Goal: Task Accomplishment & Management: Manage account settings

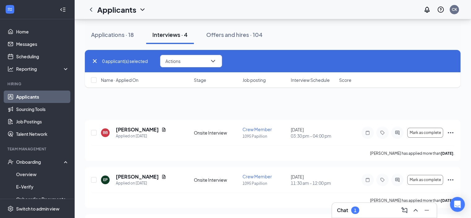
scroll to position [37, 0]
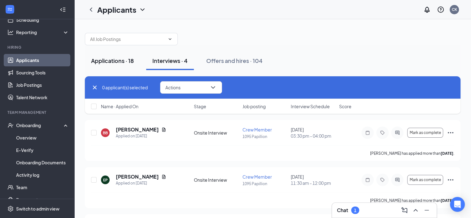
click at [108, 60] on div "Applications · 18" at bounding box center [112, 61] width 43 height 8
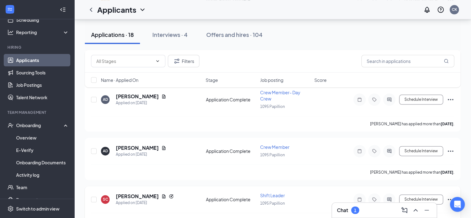
scroll to position [767, 0]
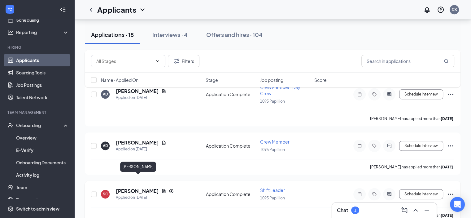
click at [127, 188] on h5 "[PERSON_NAME]" at bounding box center [137, 191] width 43 height 7
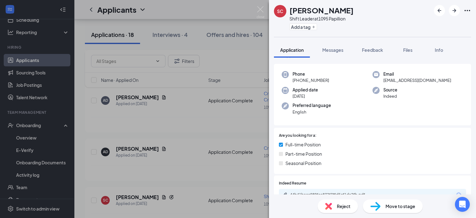
scroll to position [100, 0]
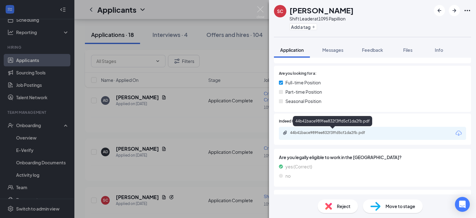
click at [334, 133] on div "44b41bace989fee832f3ffd5cf1da2fb.pdf" at bounding box center [333, 132] width 87 height 5
click at [334, 204] on div "Reject" at bounding box center [338, 206] width 40 height 14
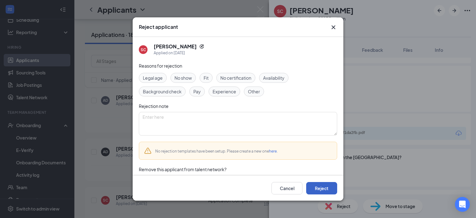
click at [317, 188] on button "Reject" at bounding box center [321, 188] width 31 height 12
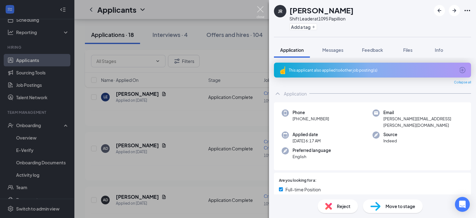
click at [264, 10] on img at bounding box center [261, 12] width 8 height 12
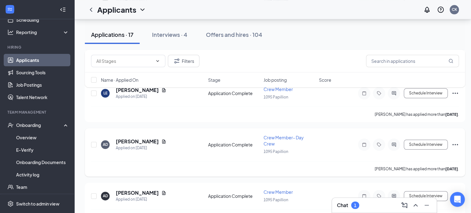
scroll to position [718, 0]
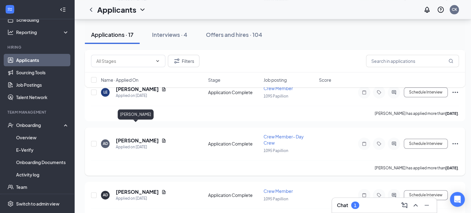
click at [125, 137] on h5 "[PERSON_NAME]" at bounding box center [137, 140] width 43 height 7
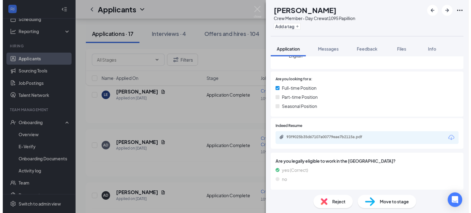
scroll to position [155, 0]
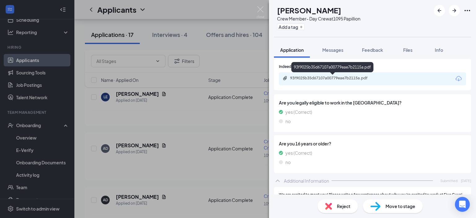
click at [332, 77] on div "93f9025b35d67107a00779eae7b2115a.pdf" at bounding box center [333, 78] width 87 height 5
click at [262, 8] on img at bounding box center [261, 12] width 8 height 12
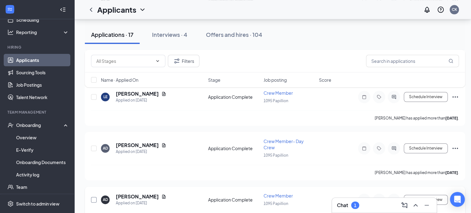
click at [95, 197] on input "checkbox" at bounding box center [94, 200] width 6 height 6
checkbox input "true"
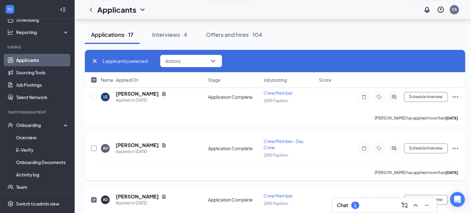
click at [94, 146] on input "checkbox" at bounding box center [94, 149] width 6 height 6
checkbox input "true"
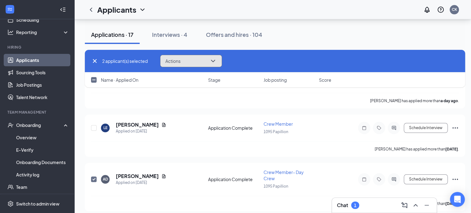
click at [193, 60] on button "Actions" at bounding box center [191, 61] width 62 height 12
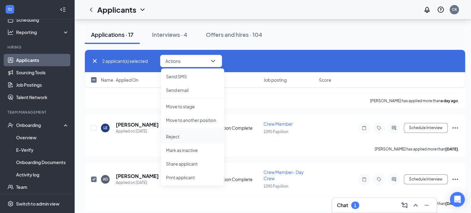
click at [188, 140] on p "Reject" at bounding box center [192, 137] width 53 height 6
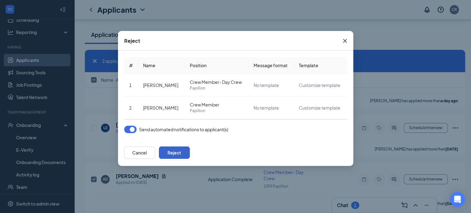
click at [190, 152] on button "Reject" at bounding box center [174, 153] width 31 height 12
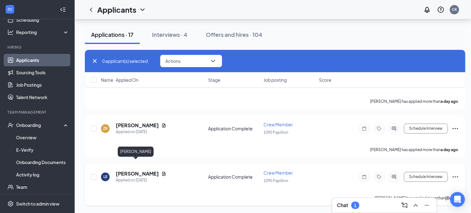
scroll to position [623, 0]
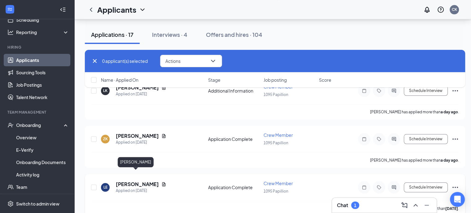
click at [131, 181] on h5 "[PERSON_NAME]" at bounding box center [137, 184] width 43 height 7
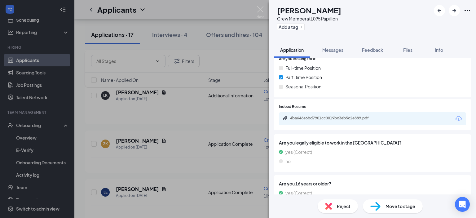
scroll to position [87, 0]
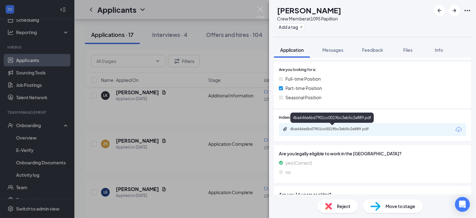
click at [348, 126] on div "4ba646e6bd7901cc0019bc3eb5c2e889.pdf" at bounding box center [333, 128] width 87 height 5
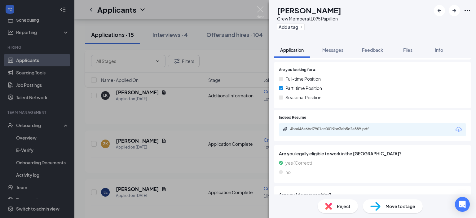
click at [391, 205] on span "Move to stage" at bounding box center [401, 206] width 30 height 7
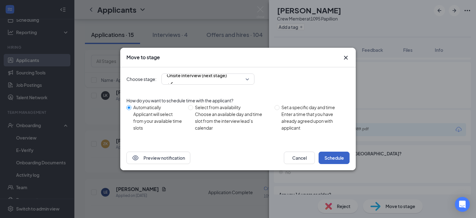
click at [339, 154] on button "Schedule" at bounding box center [334, 158] width 31 height 12
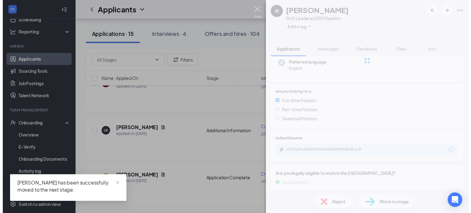
scroll to position [570, 0]
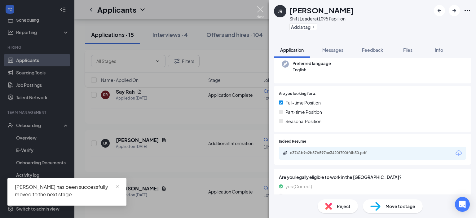
click at [262, 12] on img at bounding box center [261, 12] width 8 height 12
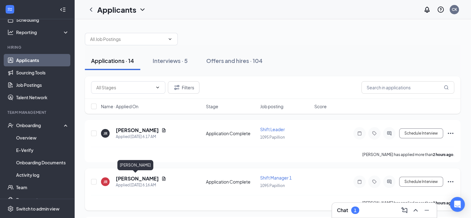
click at [139, 178] on h5 "[PERSON_NAME]" at bounding box center [137, 178] width 43 height 7
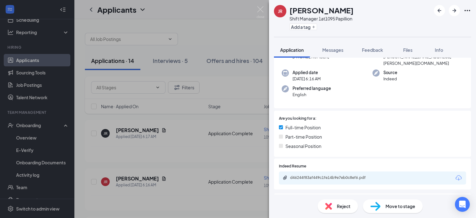
scroll to position [124, 0]
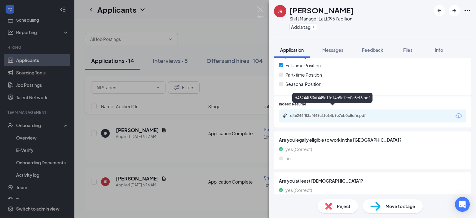
click at [337, 113] on div "d46244f83af449c1fe14b9e7eb0c8ef6.pdf" at bounding box center [333, 115] width 87 height 5
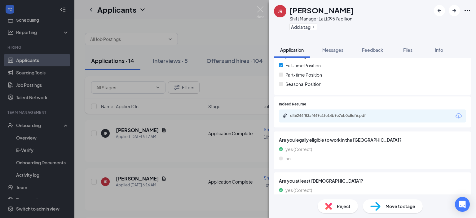
click at [397, 206] on span "Move to stage" at bounding box center [401, 206] width 30 height 7
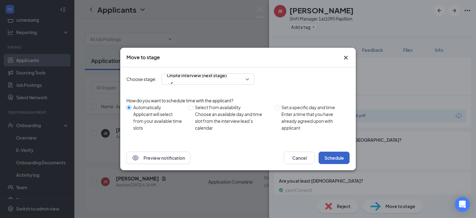
click at [333, 157] on button "Schedule" at bounding box center [334, 158] width 31 height 12
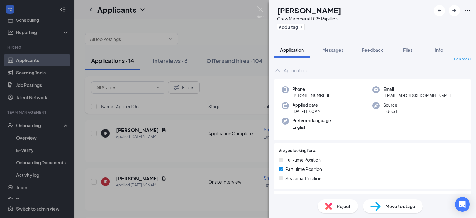
scroll to position [130, 0]
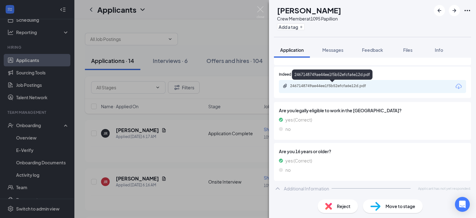
click at [350, 86] on div "2467148749ae44ee1f5b52efcfa6e12d.pdf" at bounding box center [333, 85] width 87 height 5
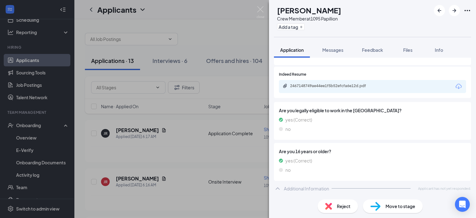
scroll to position [127, 0]
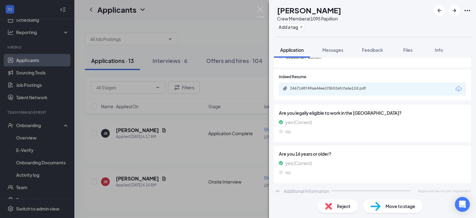
click at [349, 207] on span "Reject" at bounding box center [344, 206] width 14 height 7
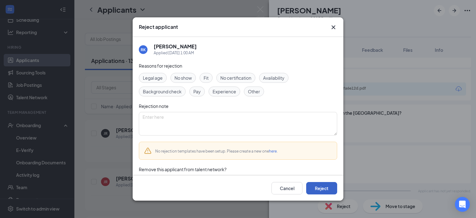
click at [316, 187] on button "Reject" at bounding box center [321, 188] width 31 height 12
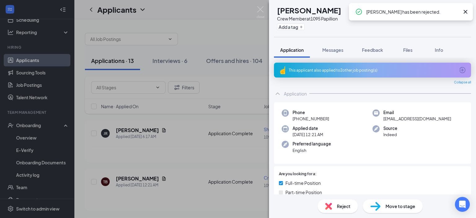
click at [265, 7] on div "TB [PERSON_NAME] Crew Member at 1095 Papillion Add a tag Application Messages F…" at bounding box center [238, 109] width 476 height 218
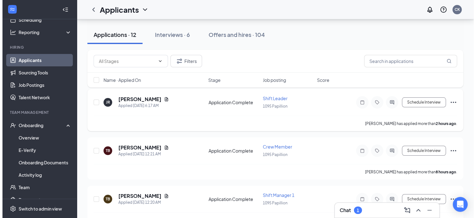
scroll to position [62, 0]
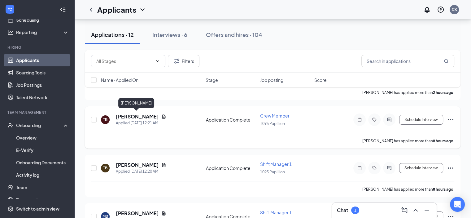
click at [145, 114] on h5 "[PERSON_NAME]" at bounding box center [137, 116] width 43 height 7
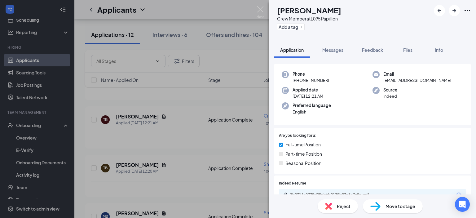
scroll to position [100, 0]
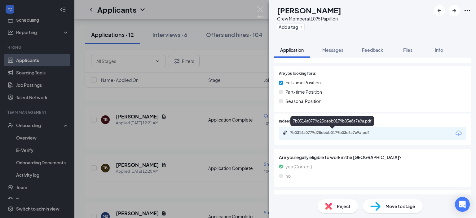
click at [343, 135] on div "7b0314a0779d25debb0179b03e8a7e9a.pdf" at bounding box center [333, 132] width 87 height 5
click at [400, 207] on span "Move to stage" at bounding box center [401, 206] width 30 height 7
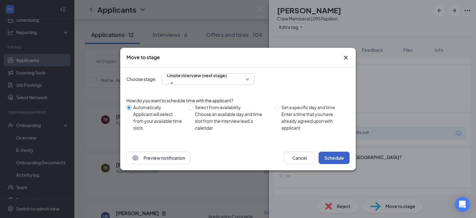
click at [340, 158] on button "Schedule" at bounding box center [334, 158] width 31 height 12
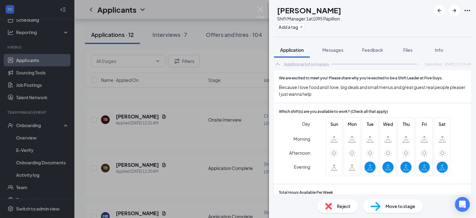
scroll to position [279, 0]
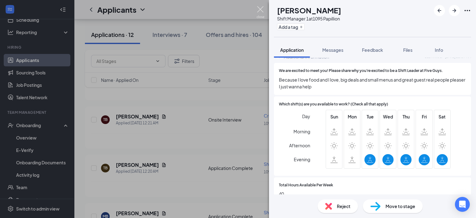
click at [258, 13] on img at bounding box center [261, 12] width 8 height 12
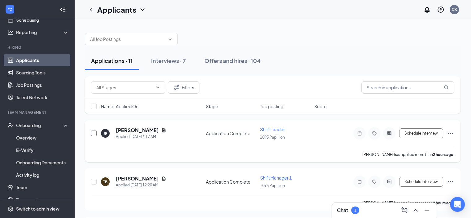
click at [93, 132] on input "checkbox" at bounding box center [94, 133] width 6 height 6
checkbox input "true"
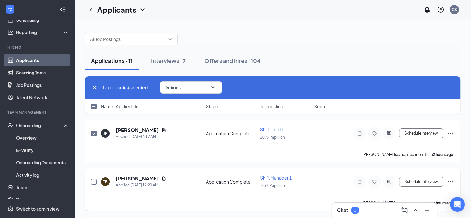
click at [93, 181] on input "checkbox" at bounding box center [94, 182] width 6 height 6
checkbox input "true"
click at [209, 88] on button "Actions" at bounding box center [191, 87] width 62 height 12
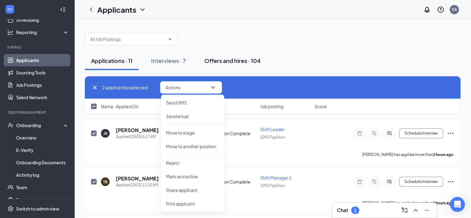
click at [263, 66] on button "Offers and hires · 104" at bounding box center [232, 60] width 69 height 19
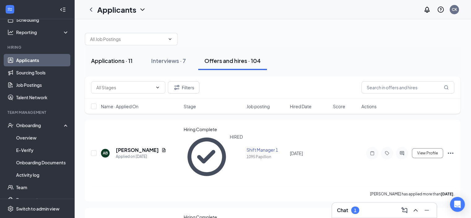
click at [128, 61] on div "Applications · 11" at bounding box center [112, 61] width 42 height 8
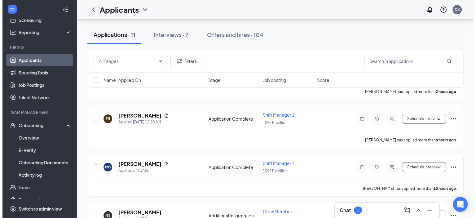
scroll to position [93, 0]
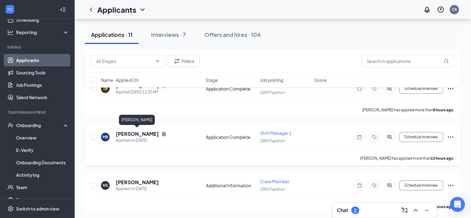
click at [130, 133] on h5 "[PERSON_NAME]" at bounding box center [137, 133] width 43 height 7
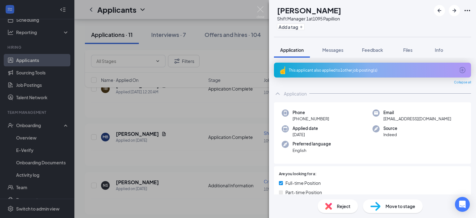
scroll to position [124, 0]
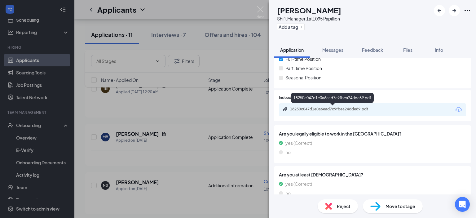
click at [357, 105] on div "18250c047d1e0a6ead7c9fbea24dde89.pdf" at bounding box center [332, 99] width 83 height 13
click at [357, 108] on div "18250c047d1e0a6ead7c9fbea24dde89.pdf" at bounding box center [333, 109] width 87 height 5
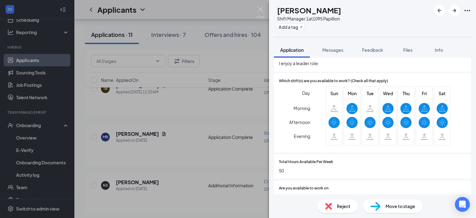
scroll to position [310, 0]
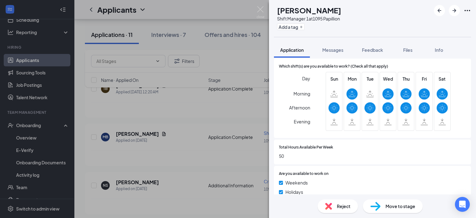
click at [403, 207] on span "Move to stage" at bounding box center [401, 206] width 30 height 7
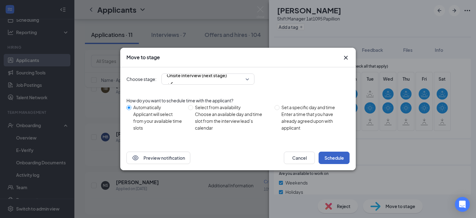
click at [337, 156] on button "Schedule" at bounding box center [334, 158] width 31 height 12
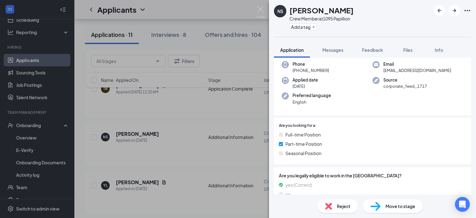
scroll to position [96, 0]
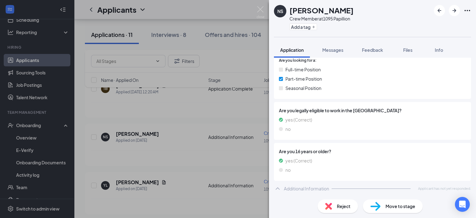
click at [335, 203] on div "Reject" at bounding box center [338, 206] width 40 height 14
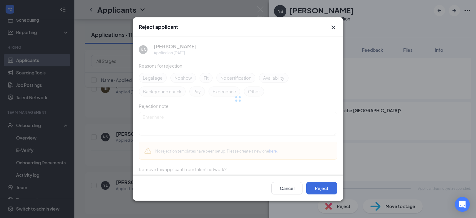
scroll to position [94, 0]
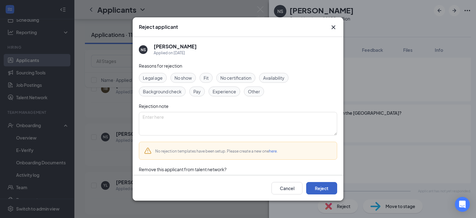
click at [322, 188] on button "Reject" at bounding box center [321, 188] width 31 height 12
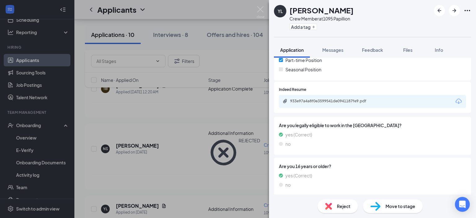
scroll to position [130, 0]
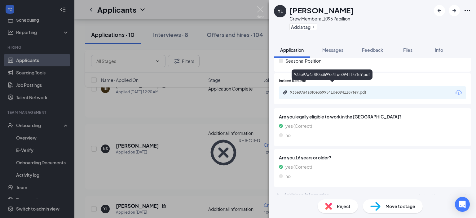
click at [348, 90] on div "933e97a4a8f0e3599541de0941187fe9.pdf" at bounding box center [333, 92] width 87 height 5
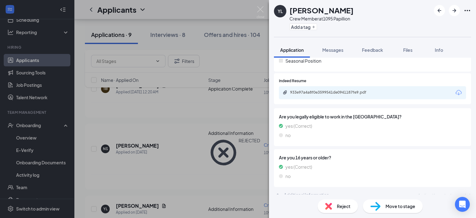
scroll to position [0, 0]
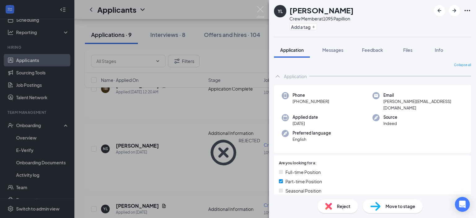
click at [402, 208] on span "Move to stage" at bounding box center [401, 206] width 30 height 7
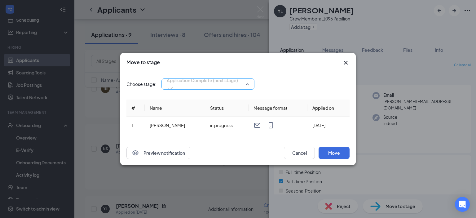
click at [188, 83] on span "Application Complete (next stage)" at bounding box center [202, 80] width 71 height 9
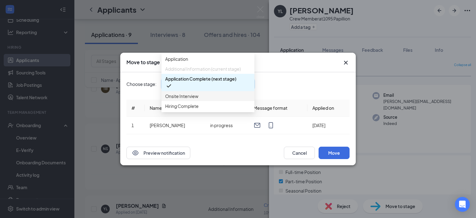
click at [185, 99] on span "Onsite Interview" at bounding box center [181, 96] width 33 height 7
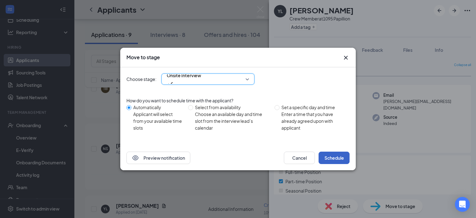
click at [336, 158] on button "Schedule" at bounding box center [334, 158] width 31 height 12
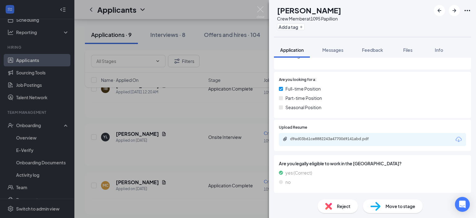
scroll to position [63, 0]
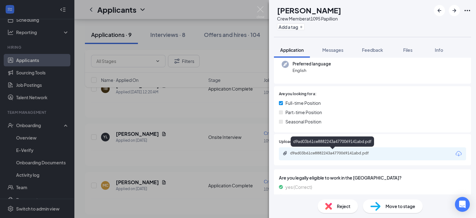
click at [319, 153] on div "d9ad03b61ce8882243a4770069141abd.pdf" at bounding box center [333, 153] width 87 height 5
click at [335, 207] on div "Reject" at bounding box center [338, 206] width 40 height 14
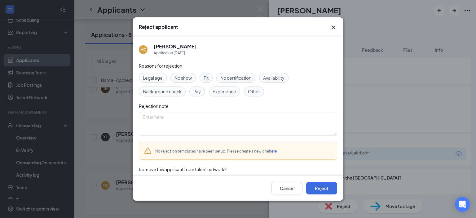
click at [207, 82] on div "Fit" at bounding box center [206, 78] width 13 height 10
click at [319, 187] on button "Reject" at bounding box center [321, 188] width 31 height 12
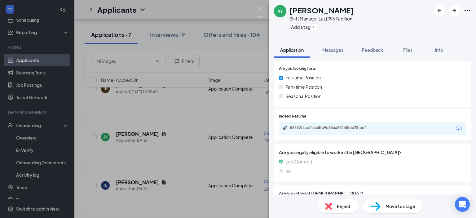
scroll to position [93, 0]
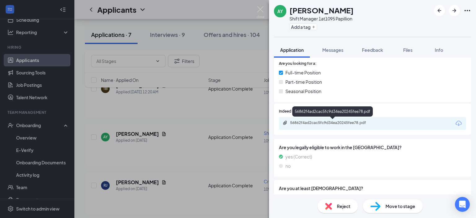
click at [331, 122] on div "56862f4ad2cac5fc9d34ea20245fee78.pdf" at bounding box center [333, 122] width 87 height 5
click at [408, 210] on div "Move to stage" at bounding box center [393, 206] width 60 height 14
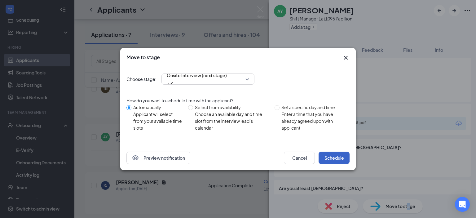
click at [338, 152] on button "Schedule" at bounding box center [334, 158] width 31 height 12
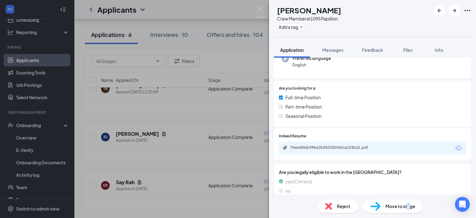
scroll to position [80, 0]
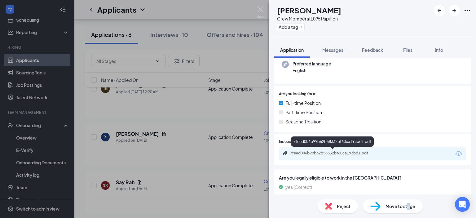
click at [320, 156] on div "7feed006b99b62b58332bf60ca193bd1.pdf" at bounding box center [333, 154] width 100 height 6
click at [388, 207] on span "Move to stage" at bounding box center [401, 206] width 30 height 7
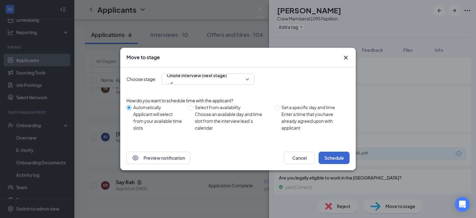
click at [333, 143] on div "Choose stage: Onsite Interview (next stage) How do you want to schedule time wi…" at bounding box center [237, 106] width 223 height 78
click at [337, 158] on button "Schedule" at bounding box center [334, 158] width 31 height 12
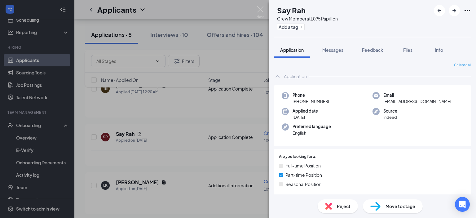
click at [397, 207] on span "Move to stage" at bounding box center [401, 206] width 30 height 7
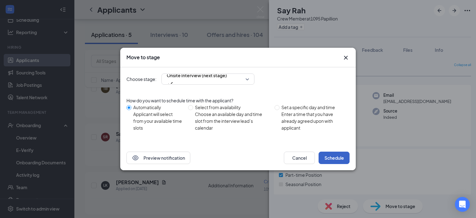
click at [335, 156] on button "Schedule" at bounding box center [334, 158] width 31 height 12
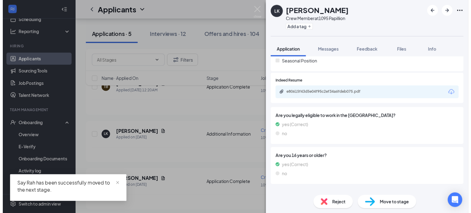
scroll to position [147, 0]
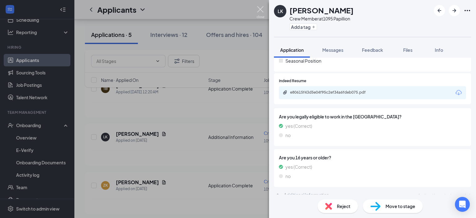
click at [258, 7] on img at bounding box center [261, 12] width 8 height 12
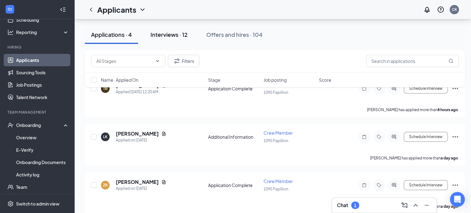
click at [172, 37] on div "Interviews · 12" at bounding box center [169, 35] width 37 height 8
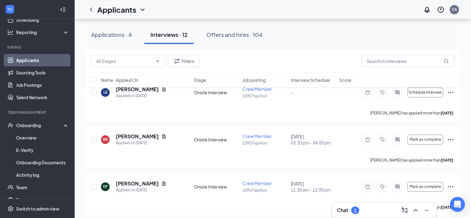
scroll to position [403, 0]
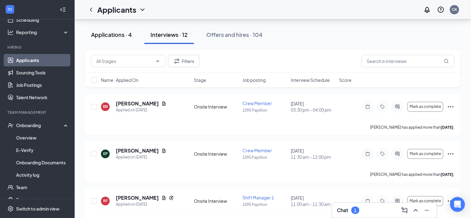
click at [120, 36] on div "Applications · 4" at bounding box center [111, 35] width 41 height 8
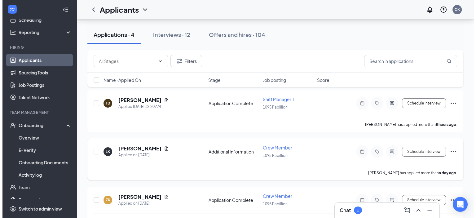
scroll to position [94, 0]
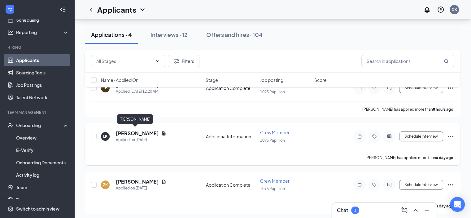
click at [129, 134] on h5 "[PERSON_NAME]" at bounding box center [137, 133] width 43 height 7
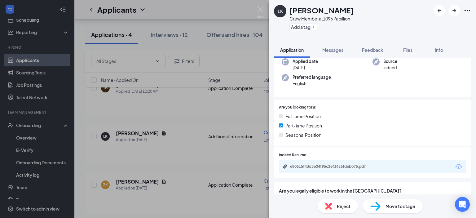
scroll to position [124, 0]
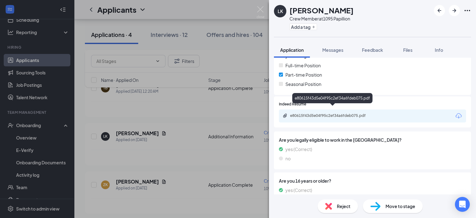
click at [340, 113] on div "e80615f43d5e04f95c2ef34a6fdeb075.pdf" at bounding box center [333, 115] width 87 height 5
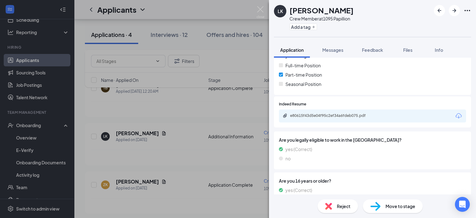
click at [349, 207] on span "Reject" at bounding box center [344, 206] width 14 height 7
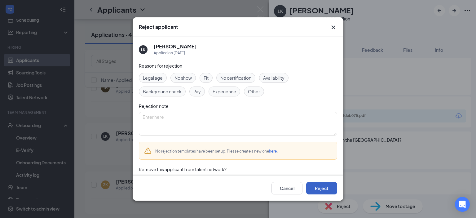
click at [319, 188] on button "Reject" at bounding box center [321, 188] width 31 height 12
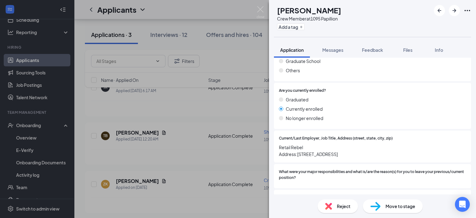
scroll to position [465, 0]
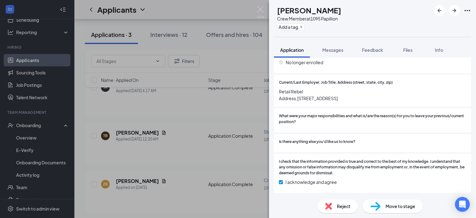
click at [344, 208] on span "Reject" at bounding box center [344, 206] width 14 height 7
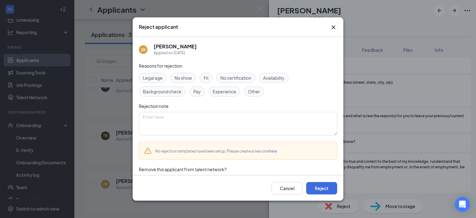
click at [279, 77] on span "Availability" at bounding box center [273, 77] width 21 height 7
click at [326, 188] on button "Reject" at bounding box center [321, 188] width 31 height 12
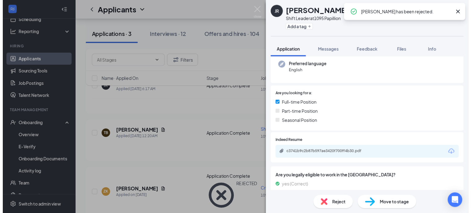
scroll to position [93, 0]
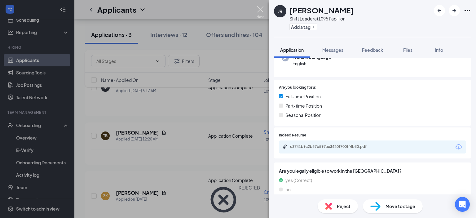
click at [260, 8] on img at bounding box center [261, 12] width 8 height 12
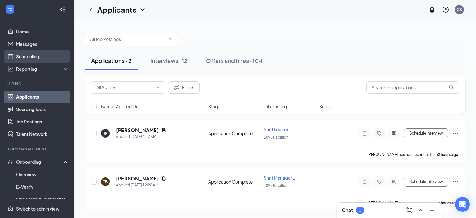
click at [42, 55] on link "Scheduling" at bounding box center [42, 56] width 53 height 12
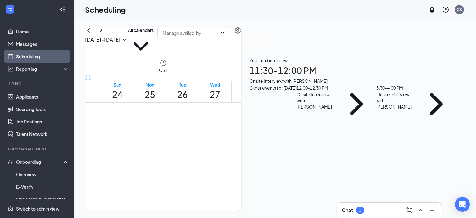
scroll to position [398, 0]
click at [395, 83] on div "Your next interview 11:30 - 12:00 PM Onsite Interview with [PERSON_NAME]" at bounding box center [353, 70] width 206 height 27
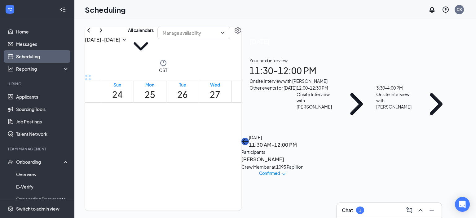
click at [249, 138] on button "back-button" at bounding box center [244, 141] width 7 height 7
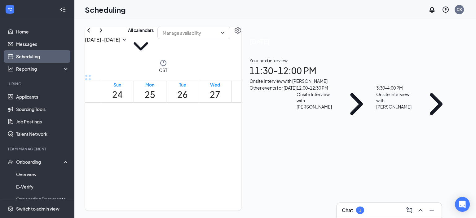
click at [391, 83] on div "Your next interview 11:30 - 12:00 PM Onsite Interview with [PERSON_NAME]" at bounding box center [353, 70] width 206 height 27
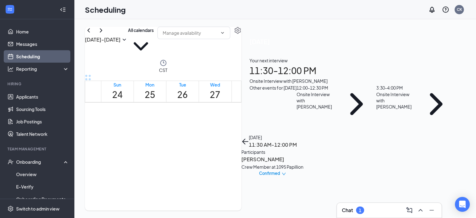
click at [303, 155] on h3 "[PERSON_NAME]" at bounding box center [272, 159] width 62 height 8
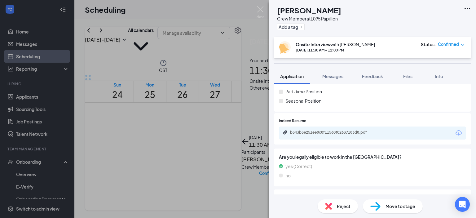
scroll to position [155, 0]
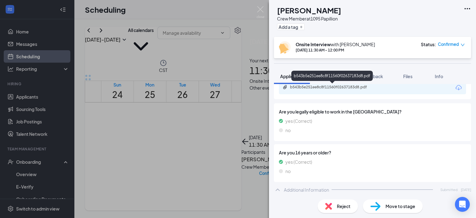
click at [341, 88] on div "b543b5e251ee8c8f11560f02637183d8.pdf" at bounding box center [333, 87] width 87 height 5
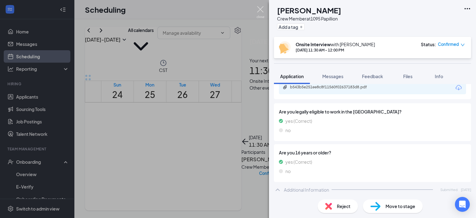
click at [258, 7] on img at bounding box center [261, 12] width 8 height 12
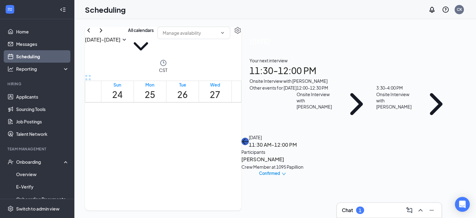
click at [249, 138] on icon "ArrowLeft" at bounding box center [244, 141] width 7 height 7
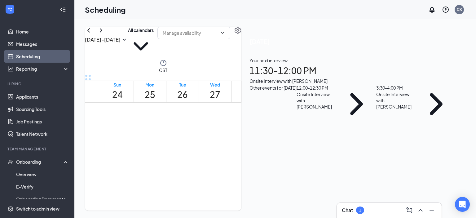
click at [335, 110] on div "Onsite Interview with [PERSON_NAME]" at bounding box center [316, 100] width 39 height 19
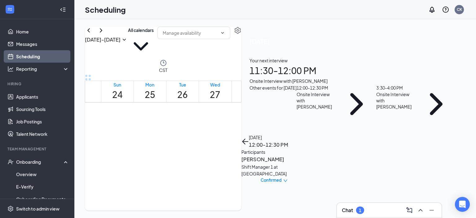
click at [307, 155] on h3 "[PERSON_NAME]" at bounding box center [273, 159] width 65 height 8
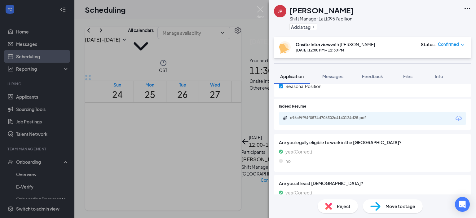
scroll to position [154, 0]
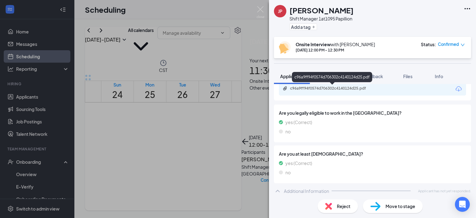
click at [350, 89] on div "c96a9ff94f0574d706302c4140124d25.pdf" at bounding box center [333, 88] width 87 height 5
click at [261, 10] on img at bounding box center [261, 12] width 8 height 12
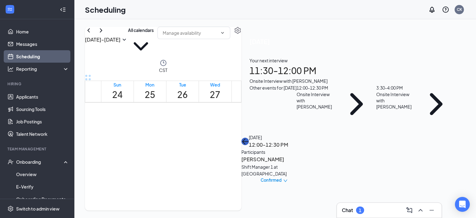
click at [249, 138] on button "back-button" at bounding box center [244, 141] width 7 height 7
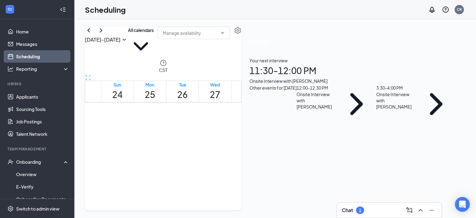
click at [382, 75] on h1 "11:30 - 12:00 PM" at bounding box center [353, 71] width 206 height 14
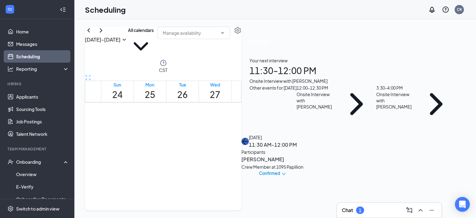
click at [249, 138] on icon "ArrowLeft" at bounding box center [244, 141] width 7 height 7
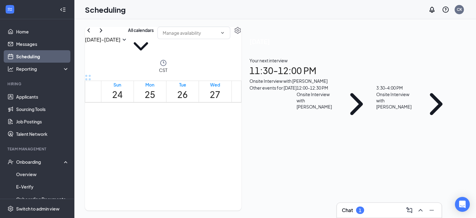
click at [400, 110] on div "Onsite Interview with [PERSON_NAME]" at bounding box center [395, 100] width 39 height 19
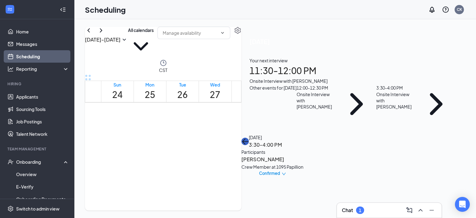
click at [249, 138] on icon "ArrowLeft" at bounding box center [244, 141] width 7 height 7
